Goal: Task Accomplishment & Management: Complete application form

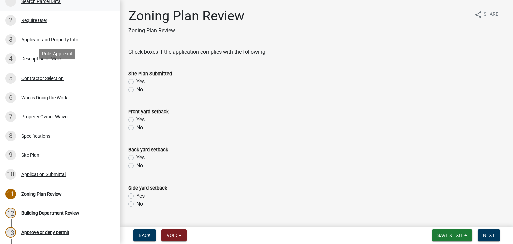
scroll to position [134, 0]
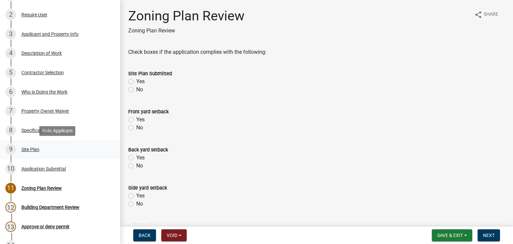
click at [37, 148] on div "Site Plan" at bounding box center [30, 149] width 18 height 5
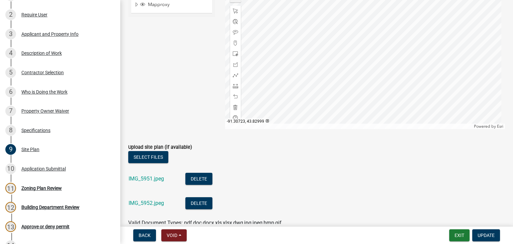
scroll to position [167, 0]
click at [148, 177] on link "IMG_5951.jpeg" at bounding box center [146, 178] width 35 height 6
click at [151, 201] on link "IMG_5952.jpeg" at bounding box center [146, 202] width 35 height 6
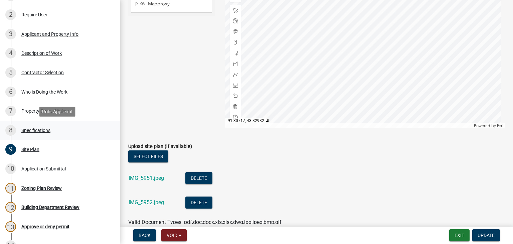
click at [42, 130] on div "Specifications" at bounding box center [35, 130] width 29 height 5
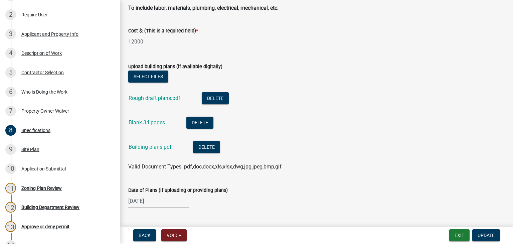
scroll to position [1203, 0]
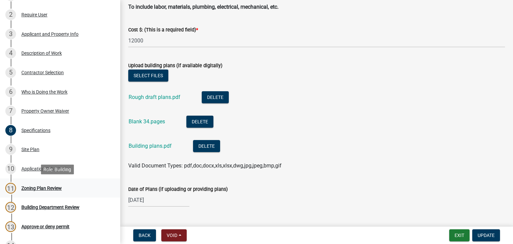
click at [50, 189] on div "Zoning Plan Review" at bounding box center [41, 188] width 40 height 5
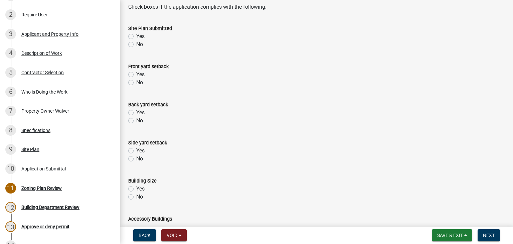
scroll to position [33, 0]
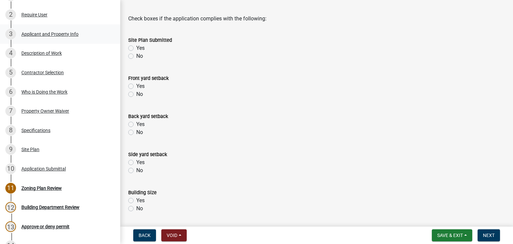
click at [52, 36] on div "Applicant and Property Info" at bounding box center [49, 34] width 57 height 5
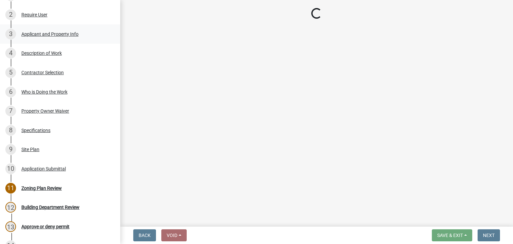
select select "e838c9e2-1e6e-4405-bddc-a3335cd38b08"
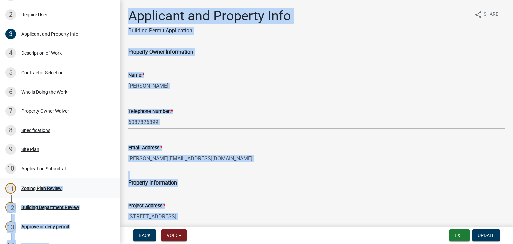
scroll to position [100, 0]
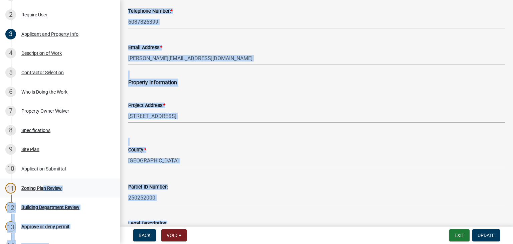
click at [41, 189] on div "Zoning Plan Review" at bounding box center [41, 188] width 40 height 5
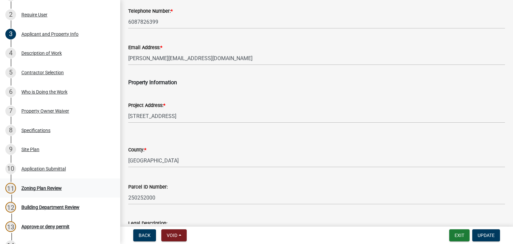
scroll to position [0, 0]
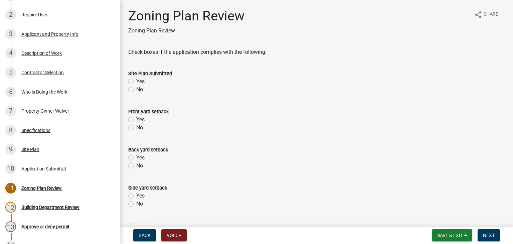
click at [136, 82] on label "Yes" at bounding box center [140, 82] width 8 height 8
click at [136, 82] on input "Yes" at bounding box center [138, 80] width 4 height 4
radio input "true"
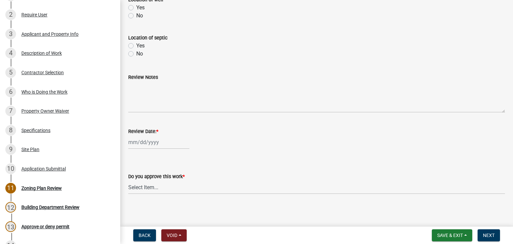
scroll to position [305, 0]
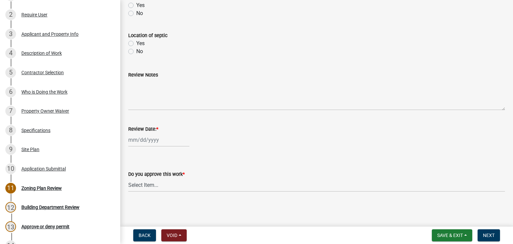
click at [175, 145] on div at bounding box center [158, 140] width 61 height 14
select select "8"
select select "2025"
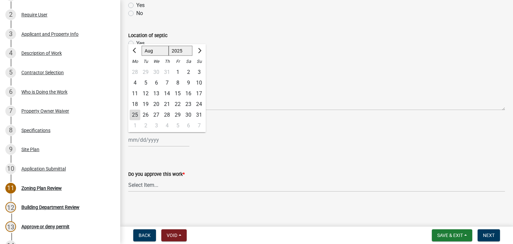
click at [135, 115] on div "25" at bounding box center [135, 115] width 11 height 11
type input "[DATE]"
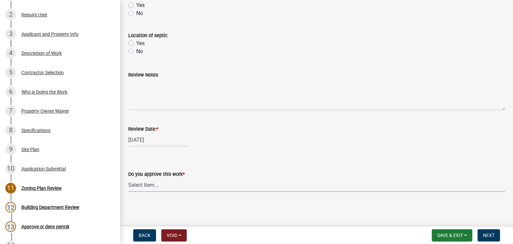
click at [143, 184] on select "Select Item... Yes No" at bounding box center [316, 185] width 377 height 14
click at [128, 178] on select "Select Item... Yes No" at bounding box center [316, 185] width 377 height 14
select select "90a60f2d-528c-4c9a-9c39-f00b3f6598b9"
click at [482, 235] on button "Next" at bounding box center [489, 235] width 22 height 12
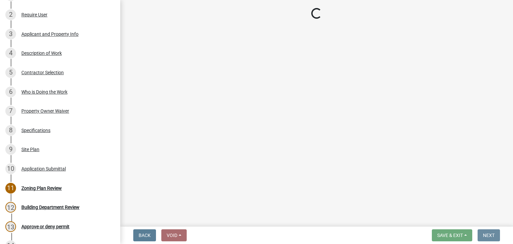
scroll to position [0, 0]
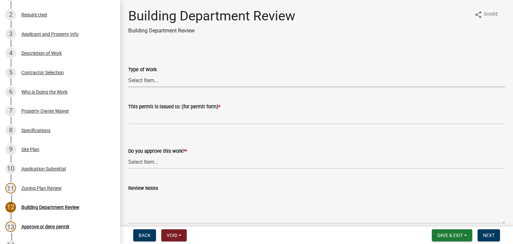
click at [144, 82] on select "Select Item... Roofing Siding Deck Other" at bounding box center [316, 80] width 377 height 14
click at [128, 73] on select "Select Item... Roofing Siding Deck Other" at bounding box center [316, 80] width 377 height 14
select select "bbf8997e-a289-4d03-8bd2-4f168381adc4"
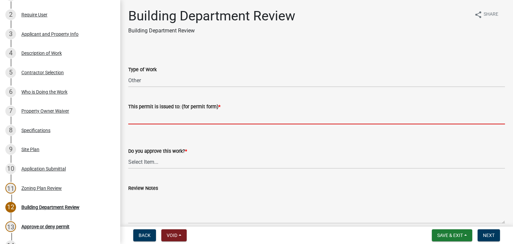
click at [148, 121] on input "This permit is issued to: (for permit form) *" at bounding box center [316, 118] width 377 height 14
click at [41, 51] on div "Description of Work" at bounding box center [41, 53] width 40 height 5
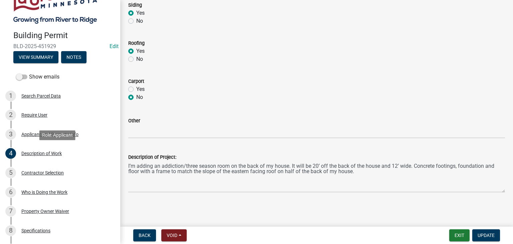
scroll to position [167, 0]
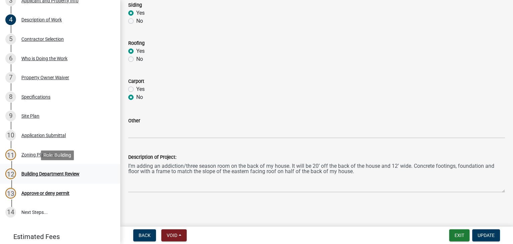
click at [77, 172] on div "Building Department Review" at bounding box center [50, 173] width 58 height 5
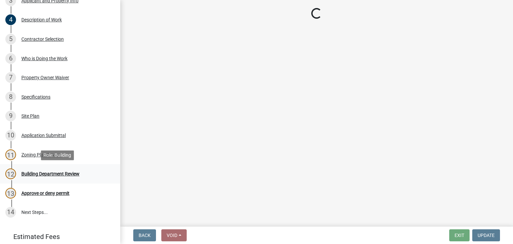
scroll to position [0, 0]
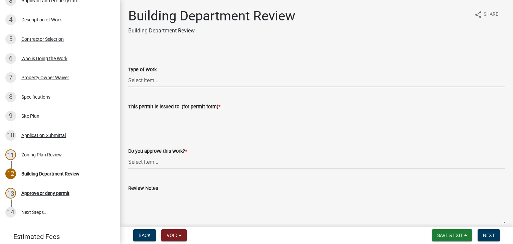
click at [147, 81] on select "Select Item... Roofing Siding Deck Other" at bounding box center [316, 80] width 377 height 14
click at [128, 73] on select "Select Item... Roofing Siding Deck Other" at bounding box center [316, 80] width 377 height 14
select select "bbf8997e-a289-4d03-8bd2-4f168381adc4"
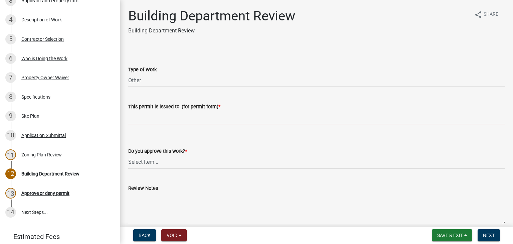
click at [145, 119] on input "This permit is issued to: (for permit form) *" at bounding box center [316, 118] width 377 height 14
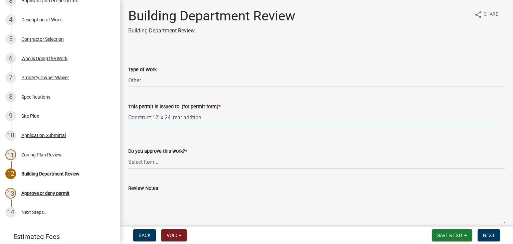
click at [184, 119] on input "Construct 12' x 24' rear addtion" at bounding box center [316, 118] width 377 height 14
type input "Construct 12' x 24' rear house addition"
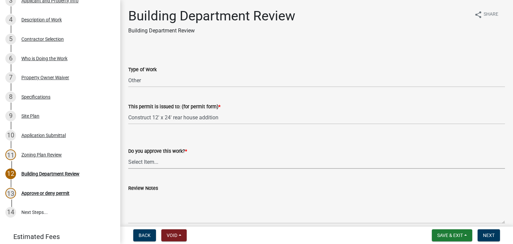
click at [152, 165] on select "Select Item... Yes No" at bounding box center [316, 162] width 377 height 14
click at [128, 155] on select "Select Item... Yes No" at bounding box center [316, 162] width 377 height 14
select select "689549b3-38a5-47de-8a89-287a50612ed0"
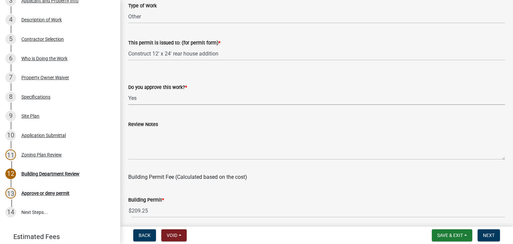
scroll to position [67, 0]
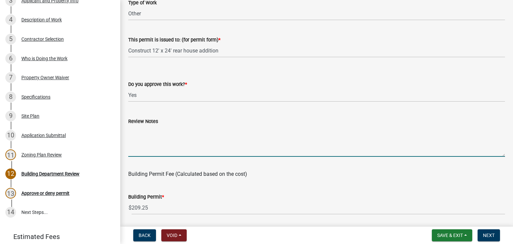
click at [142, 136] on textarea "Review Notes" at bounding box center [316, 140] width 377 height 31
click at [206, 130] on textarea "Need to install kick out flashing" at bounding box center [316, 140] width 377 height 31
paste textarea "36. Kick out flashing shall be installed where the lower portion of the sloped …"
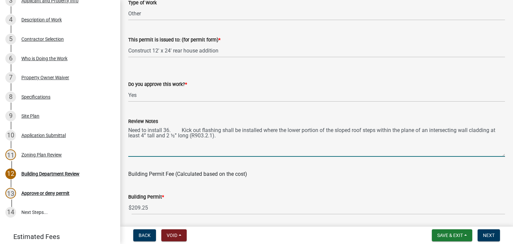
click at [182, 130] on textarea "Need to install 36. Kick out flashing shall be installed where the lower portio…" at bounding box center [316, 140] width 377 height 31
click at [180, 137] on textarea "Kick out flashing shall be installed where the lower portion of the sloped roof…" at bounding box center [316, 140] width 377 height 31
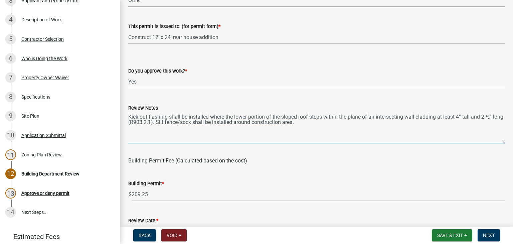
scroll to position [75, 0]
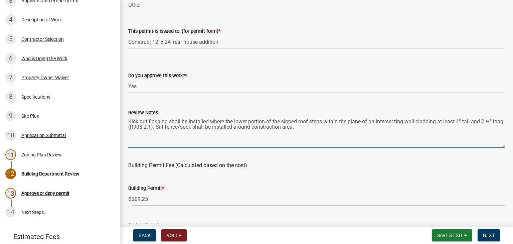
click at [310, 128] on textarea "Kick out flashing shall be installed where the lower portion of the sloped roof…" at bounding box center [316, 132] width 377 height 31
type textarea "Kick out flashing shall be installed where the lower portion of the sloped roof…"
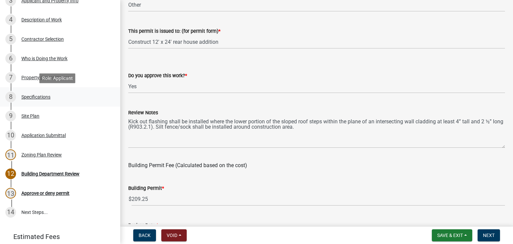
click at [37, 98] on div "Specifications" at bounding box center [35, 97] width 29 height 5
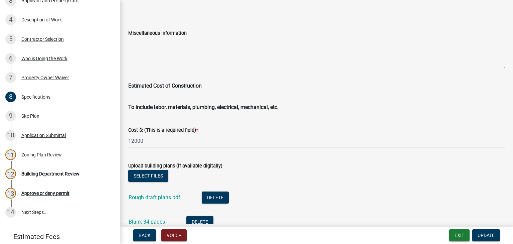
scroll to position [1203, 0]
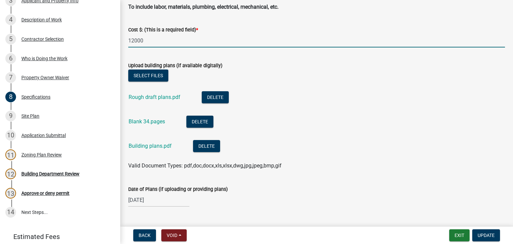
click at [134, 40] on input "12000" at bounding box center [316, 41] width 377 height 14
type input "20000"
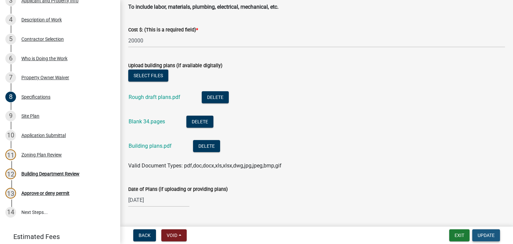
click at [488, 236] on span "Update" at bounding box center [486, 235] width 17 height 5
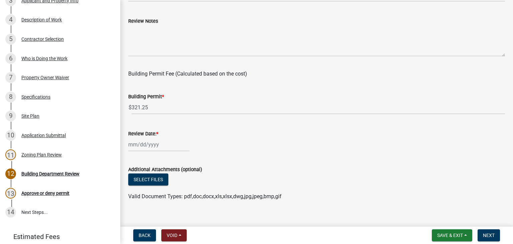
scroll to position [67, 0]
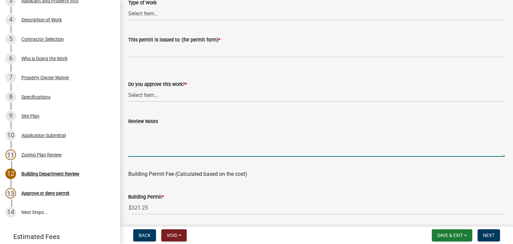
click at [147, 131] on textarea "Review Notes" at bounding box center [316, 140] width 377 height 31
paste textarea "36. Kick out flashing shall be installed where the lower portion of the sloped …"
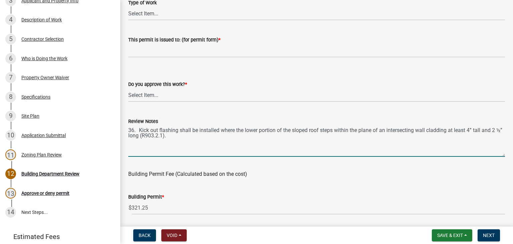
click at [138, 127] on textarea "36. Kick out flashing shall be installed where the lower portion of the sloped …" at bounding box center [316, 140] width 377 height 31
click at [171, 135] on textarea "Kick out flashing shall be installed where the lower portion of the sloped roof…" at bounding box center [316, 140] width 377 height 31
click at [128, 130] on div "Review Notes Kick out flashing shall be installed where the lower portion of th…" at bounding box center [316, 132] width 387 height 49
click at [129, 130] on textarea "Kick out flashing shall be installed where the lower portion of the sloped roof…" at bounding box center [316, 140] width 377 height 31
click at [302, 131] on textarea "Silt fence/sock shall be installed around construction area. Windows and oor wi…" at bounding box center [316, 140] width 377 height 31
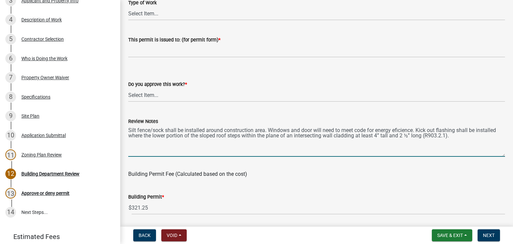
click at [313, 131] on textarea "Silt fence/sock shall be installed around construction area. Windows and door w…" at bounding box center [316, 140] width 377 height 31
click at [466, 132] on textarea "Silt fence/sock shall be installed around construction area. Windows and doors …" at bounding box center [316, 140] width 377 height 31
click at [464, 132] on textarea "Silt fence/sock shall be installed around construction area. Windows and doors …" at bounding box center [316, 140] width 377 height 31
click at [176, 140] on textarea "Silt fence/sock shall be installed around construction area. Windows and doors …" at bounding box center [316, 140] width 377 height 31
click at [269, 129] on textarea "Silt fence/sock shall be installed around construction area. Windows and doors …" at bounding box center [316, 140] width 377 height 31
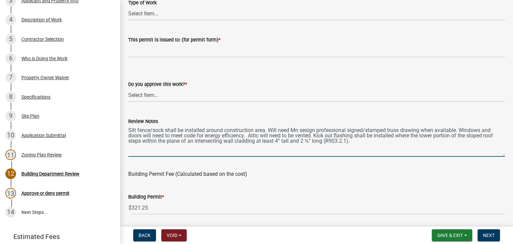
drag, startPoint x: 309, startPoint y: 132, endPoint x: 284, endPoint y: 82, distance: 55.7
click at [284, 82] on div "Do you approve this work? *" at bounding box center [316, 84] width 377 height 8
click at [303, 130] on textarea "Silt fence/sock shall be installed around construction area. Will need Mn sesig…" at bounding box center [316, 140] width 377 height 31
click at [317, 136] on textarea "Silt fence/sock shall be installed around construction area. Will need Mn desig…" at bounding box center [316, 140] width 377 height 31
click at [318, 137] on textarea "Silt fence/sock shall be installed around construction area. Will need Mn desig…" at bounding box center [316, 140] width 377 height 31
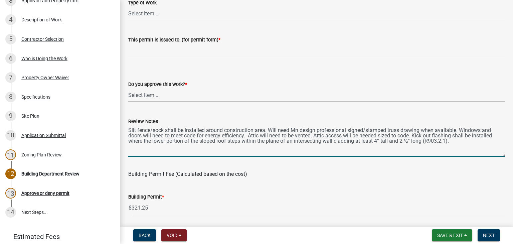
click at [251, 134] on textarea "Silt fence/sock shall be installed around construction area. Will need Mn desig…" at bounding box center [316, 140] width 377 height 31
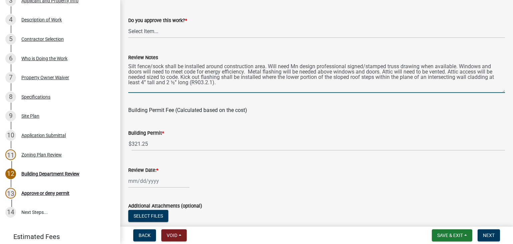
scroll to position [167, 0]
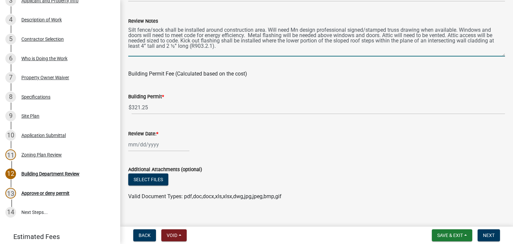
type textarea "Silt fence/sock shall be installed around construction area. Will need Mn desig…"
select select "8"
select select "2025"
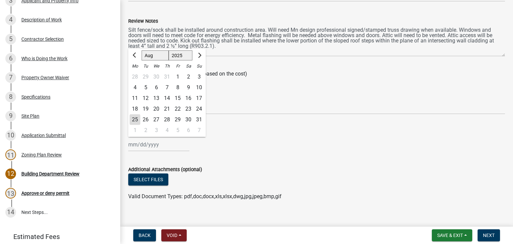
click at [159, 144] on div "[PERSON_NAME] Feb Mar Apr [PERSON_NAME][DATE] Oct Nov [DATE] 1526 1527 1528 152…" at bounding box center [158, 145] width 61 height 14
click at [135, 117] on div "25" at bounding box center [135, 119] width 11 height 11
type input "[DATE]"
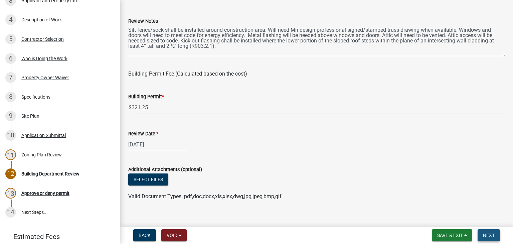
click at [488, 233] on span "Next" at bounding box center [489, 235] width 12 height 5
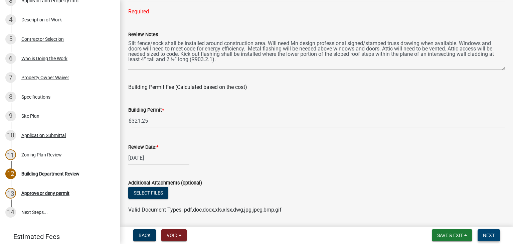
scroll to position [108, 0]
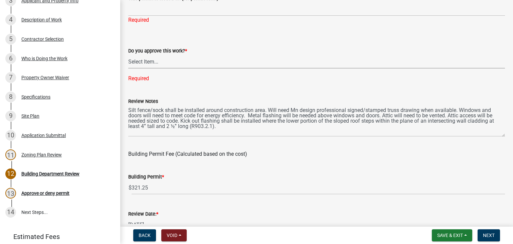
click at [153, 63] on select "Select Item... Yes No" at bounding box center [316, 62] width 377 height 14
click at [128, 55] on select "Select Item... Yes No" at bounding box center [316, 62] width 377 height 14
select select "689549b3-38a5-47de-8a89-287a50612ed0"
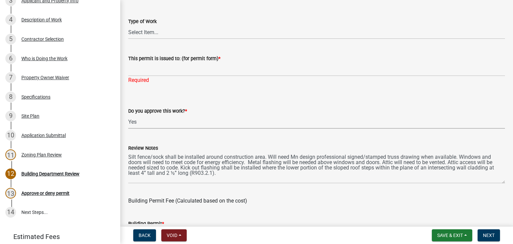
scroll to position [0, 0]
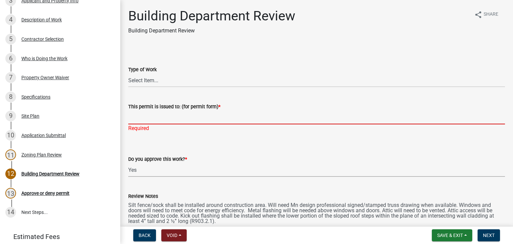
click at [164, 120] on input "This permit is issued to: (for permit form) *" at bounding box center [316, 118] width 377 height 14
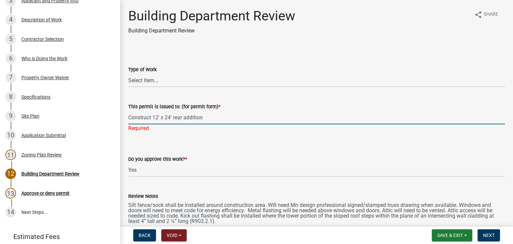
type input "Construct 12' x 24' rear addition"
click at [136, 82] on select "Select Item... Roofing Siding Deck Other" at bounding box center [316, 80] width 377 height 14
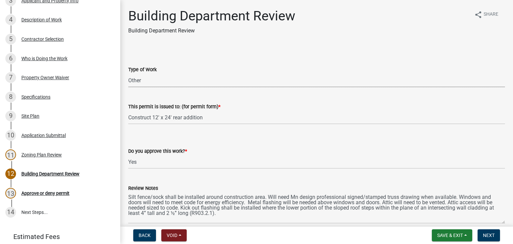
click at [128, 73] on select "Select Item... Roofing Siding Deck Other" at bounding box center [316, 80] width 377 height 14
select select "bbf8997e-a289-4d03-8bd2-4f168381adc4"
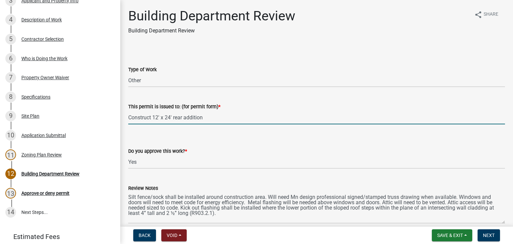
click at [185, 117] on input "Construct 12' x 24' rear addition" at bounding box center [316, 118] width 377 height 14
click at [219, 117] on input "Construct 12' x 24' rear house addition" at bounding box center [316, 118] width 377 height 14
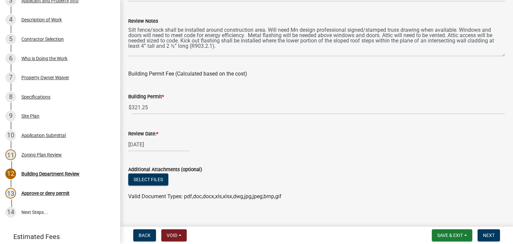
scroll to position [176, 0]
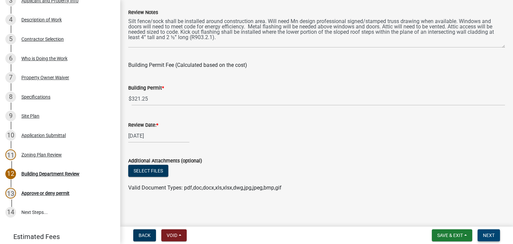
type input "Construct 12' x 24' rear house addition"
click at [491, 236] on span "Next" at bounding box center [489, 235] width 12 height 5
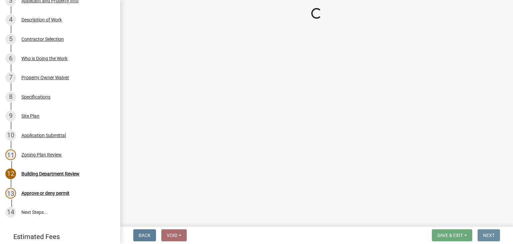
scroll to position [0, 0]
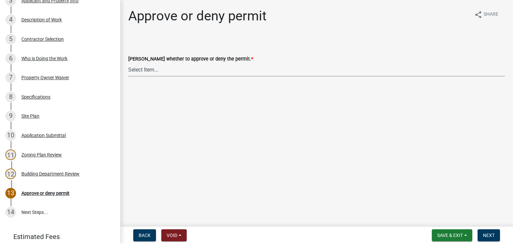
click at [136, 70] on select "Select Item... Approve Deny" at bounding box center [316, 70] width 377 height 14
click at [128, 63] on select "Select Item... Approve Deny" at bounding box center [316, 70] width 377 height 14
select select "d6055423-832b-4dbf-8b87-0bb94d1ae5d3"
click at [489, 234] on span "Next" at bounding box center [489, 235] width 12 height 5
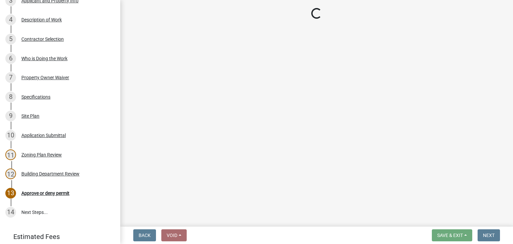
scroll to position [282, 0]
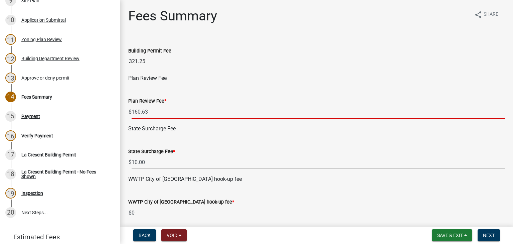
click at [148, 113] on input "160.63" at bounding box center [318, 112] width 373 height 14
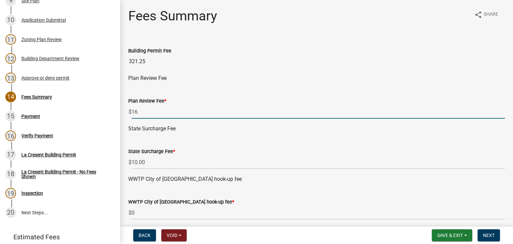
type input "1"
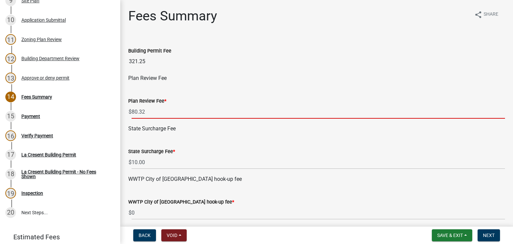
type input "80.32"
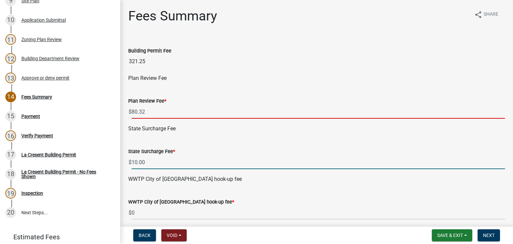
click at [160, 162] on input "10.00" at bounding box center [318, 162] width 373 height 14
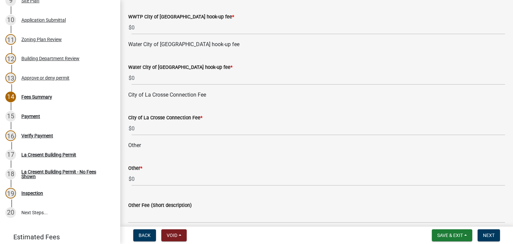
scroll to position [200, 0]
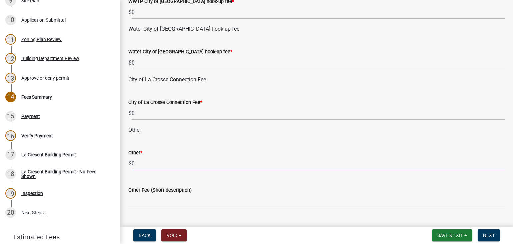
click at [155, 161] on input "0" at bounding box center [318, 164] width 373 height 14
type input "100"
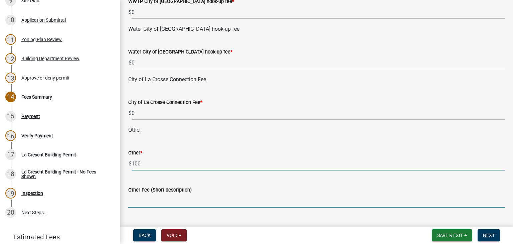
click at [158, 197] on input "Other Fee (Short description)" at bounding box center [316, 201] width 377 height 14
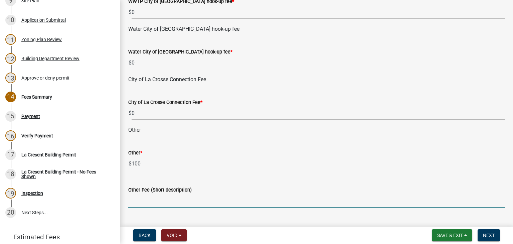
click at [152, 201] on input "Other Fee (Short description)" at bounding box center [316, 201] width 377 height 14
type input "Erosion control deposit"
click at [169, 191] on label "Other Fee (Short description)" at bounding box center [159, 190] width 63 height 5
click at [169, 194] on input "Erosion control deposit" at bounding box center [316, 201] width 377 height 14
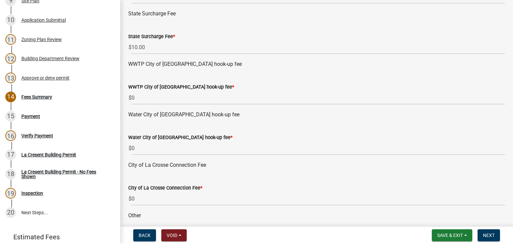
scroll to position [215, 0]
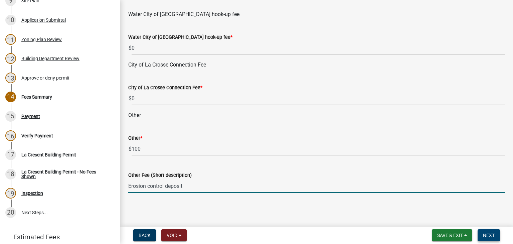
click at [490, 235] on span "Next" at bounding box center [489, 235] width 12 height 5
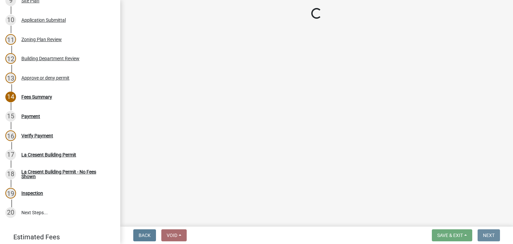
scroll to position [0, 0]
select select "3: 3"
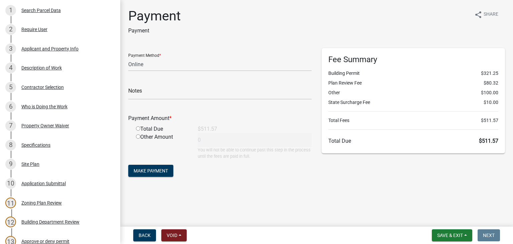
scroll to position [115, 0]
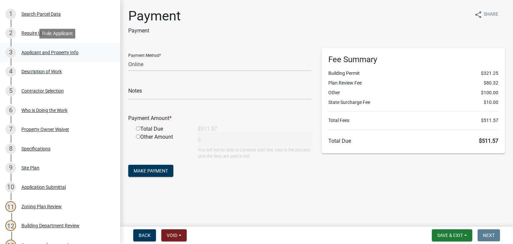
click at [44, 50] on div "Applicant and Property Info" at bounding box center [49, 52] width 57 height 5
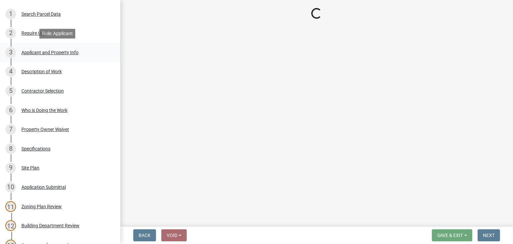
select select "e838c9e2-1e6e-4405-bddc-a3335cd38b08"
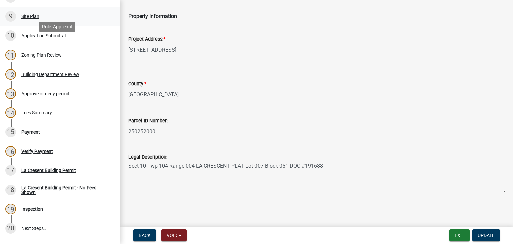
scroll to position [282, 0]
